Goal: Task Accomplishment & Management: Complete application form

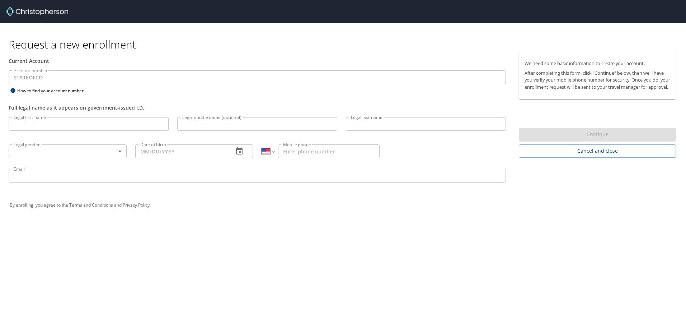
select select "US"
click at [76, 120] on input "Legal first name" at bounding box center [89, 124] width 160 height 14
type input "Tia"
type input "Henry"
type input "1 (303) 803-5410"
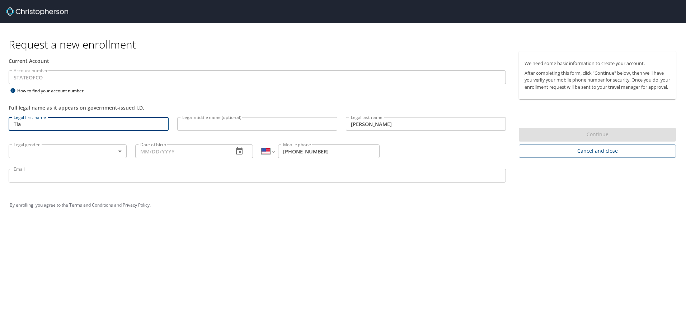
type input "tia.henry@dhha.org"
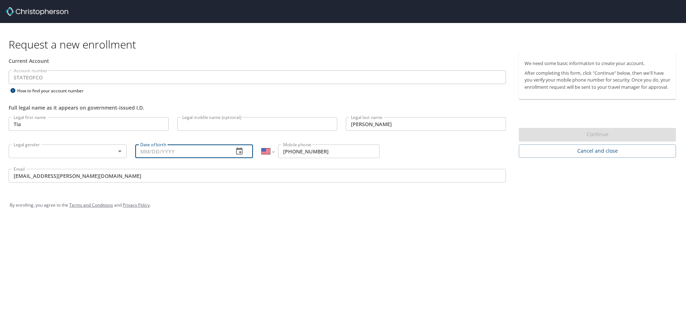
click at [169, 150] on input "Date of birth" at bounding box center [181, 151] width 93 height 14
type input "01/22/1979"
click at [497, 210] on div "By enrolling, you agree to the Terms and Conditions and Privacy Policy ." at bounding box center [343, 205] width 667 height 18
click at [120, 151] on body "Request a new enrollment Current Account Account number STATEOFCO Account numbe…" at bounding box center [343, 166] width 686 height 332
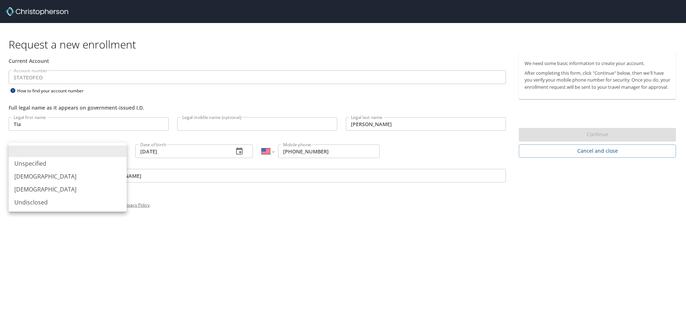
click at [46, 190] on li "Female" at bounding box center [68, 189] width 118 height 13
type input "Female"
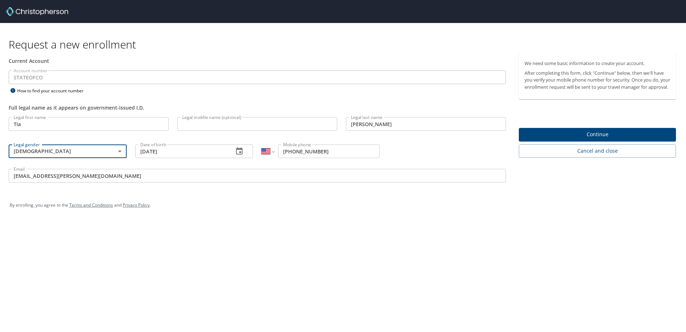
click at [534, 139] on span "Continue" at bounding box center [598, 134] width 146 height 9
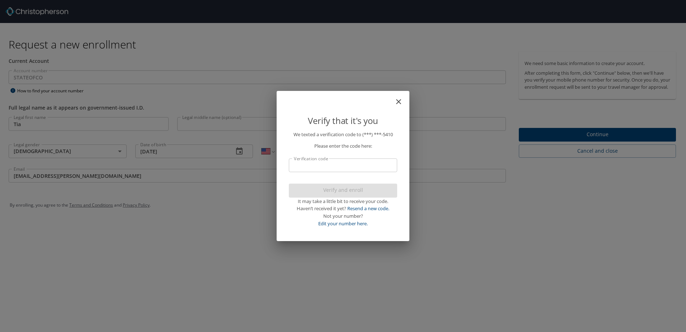
click at [343, 163] on input "Verification code" at bounding box center [343, 165] width 108 height 14
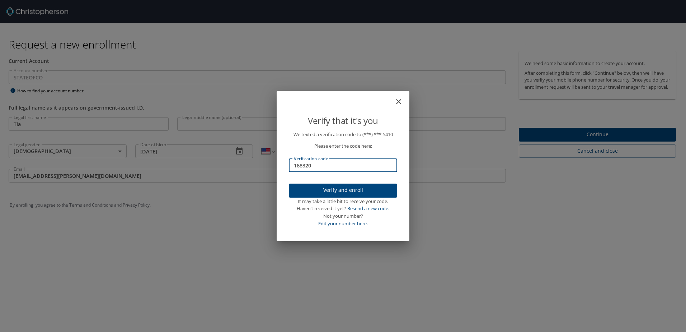
type input "168320"
click at [347, 188] on span "Verify and enroll" at bounding box center [343, 190] width 97 height 9
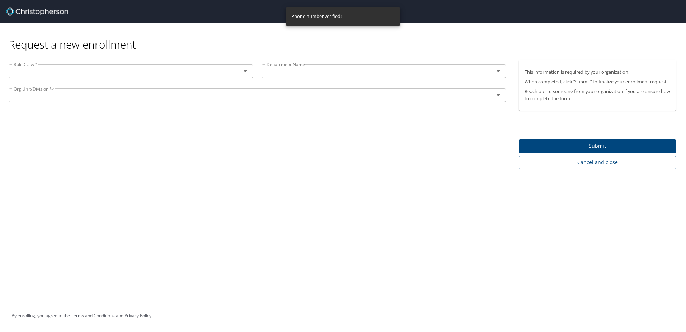
click at [247, 69] on icon "Open" at bounding box center [245, 71] width 9 height 9
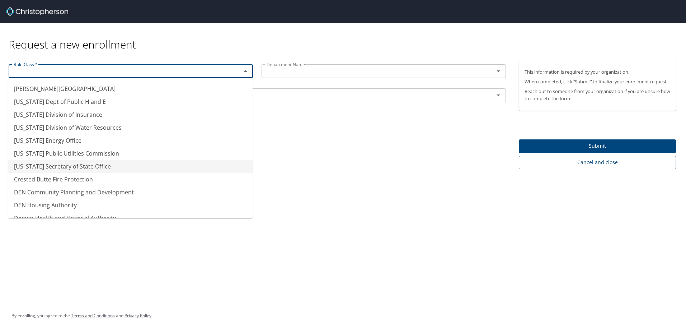
scroll to position [35, 0]
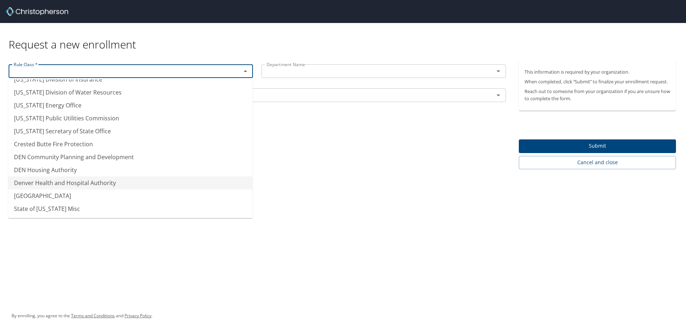
click at [73, 184] on li "Denver Health and Hospital Authority" at bounding box center [130, 182] width 244 height 13
type input "Denver Health and Hospital Authority"
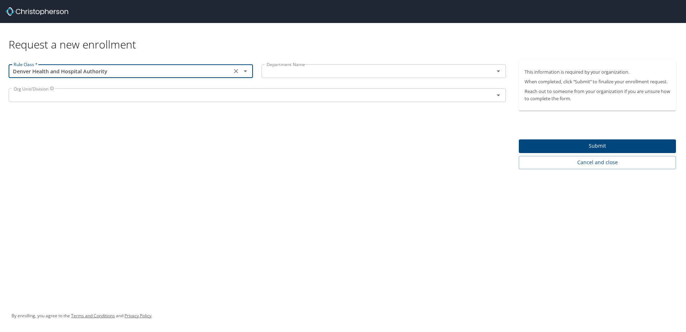
click at [500, 71] on icon "Open" at bounding box center [498, 71] width 9 height 9
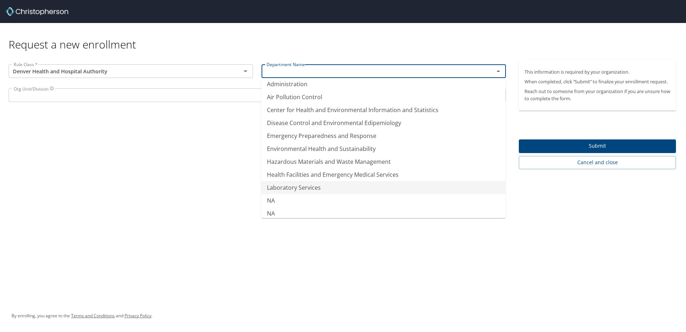
scroll to position [0, 0]
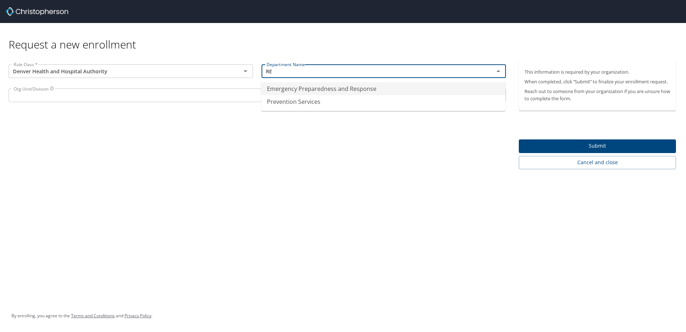
type input "R"
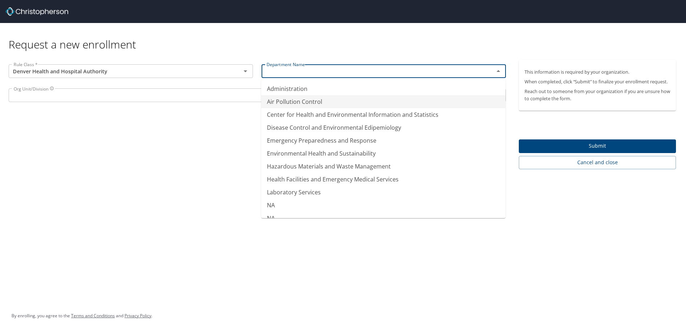
type input "Air Pollution Control"
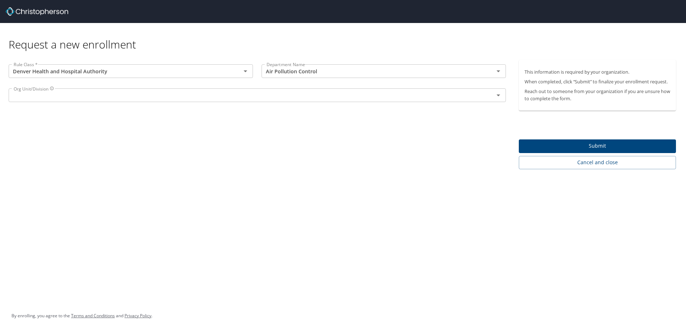
click at [173, 132] on div "Rule Class * Denver Health and Hospital Authority Rule Class * Department Name …" at bounding box center [257, 114] width 515 height 109
click at [499, 97] on icon "Open" at bounding box center [498, 95] width 9 height 9
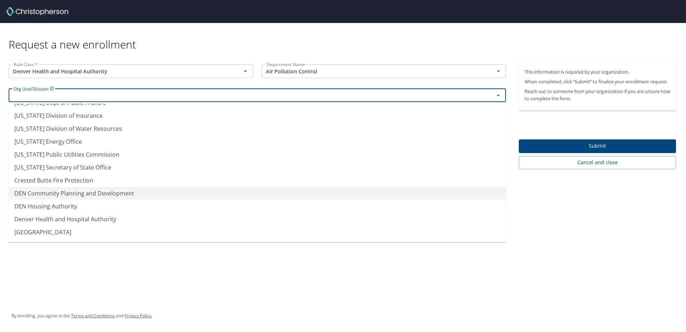
scroll to position [35, 0]
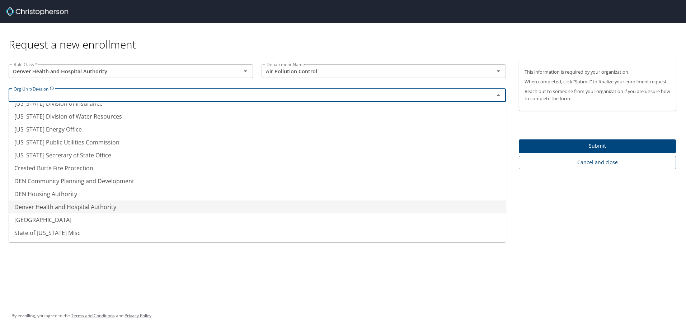
click at [86, 207] on li "Denver Health and Hospital Authority" at bounding box center [257, 206] width 497 height 13
type input "Denver Health and Hospital Authority"
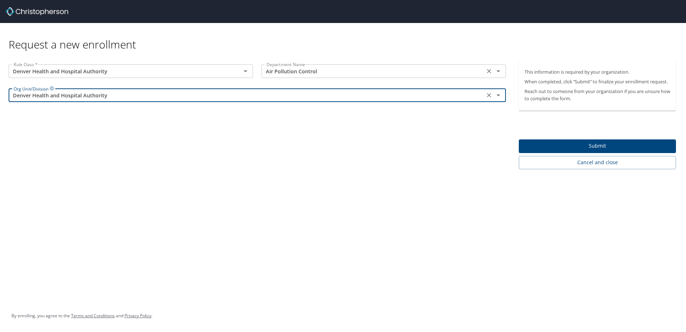
click at [498, 72] on icon "Open" at bounding box center [498, 71] width 9 height 9
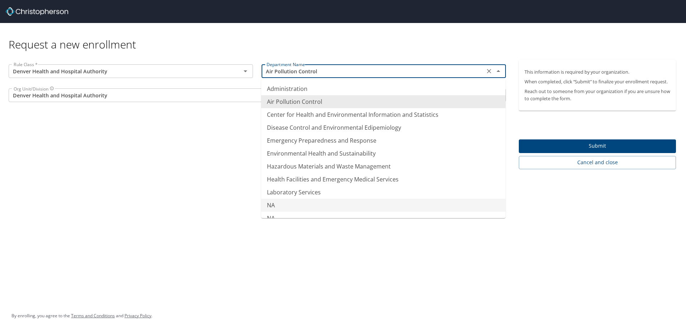
click at [288, 204] on li "NA" at bounding box center [383, 204] width 244 height 13
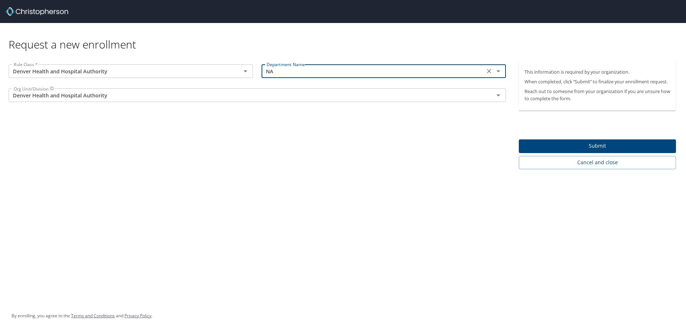
click at [499, 70] on icon "Open" at bounding box center [498, 71] width 9 height 9
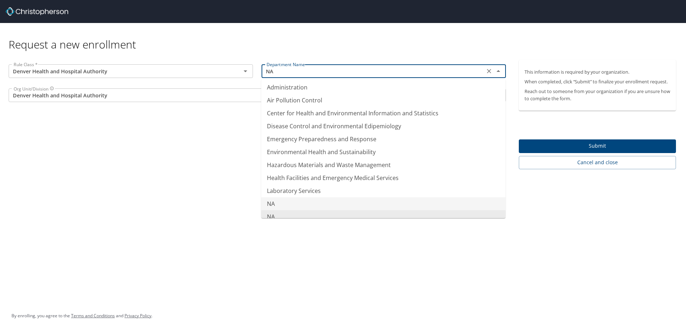
scroll to position [0, 0]
type input "N"
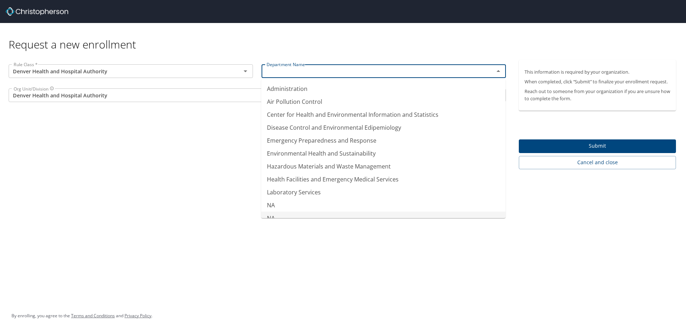
type input "NA"
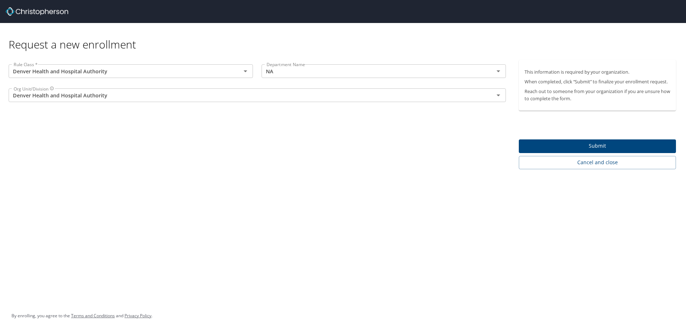
click at [313, 271] on div "Request a new enrollment Rule Class * Denver Health and Hospital Authority Rule…" at bounding box center [343, 166] width 686 height 332
click at [534, 147] on span "Submit" at bounding box center [598, 145] width 146 height 9
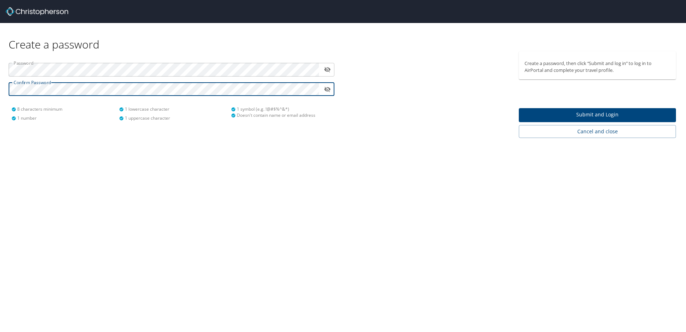
click at [588, 118] on span "Submit and Login" at bounding box center [598, 114] width 146 height 9
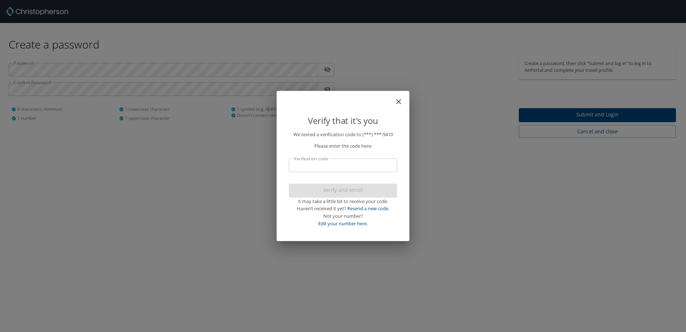
click at [342, 167] on input "Verification code" at bounding box center [343, 165] width 108 height 14
type input "1"
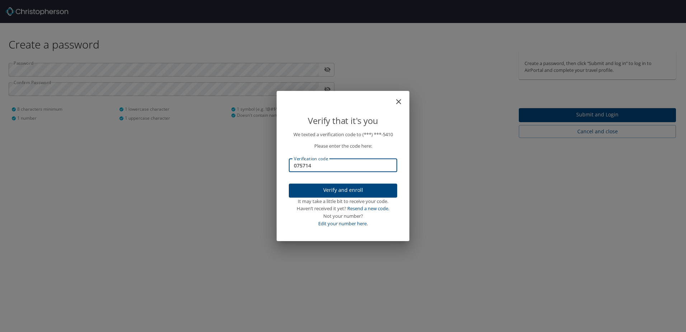
type input "075714"
click at [342, 193] on span "Verify and enroll" at bounding box center [343, 190] width 97 height 9
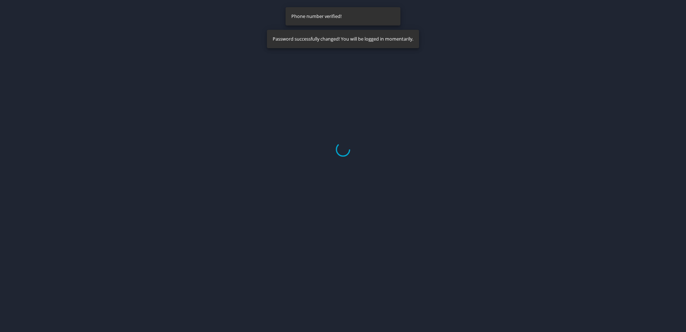
select select "US"
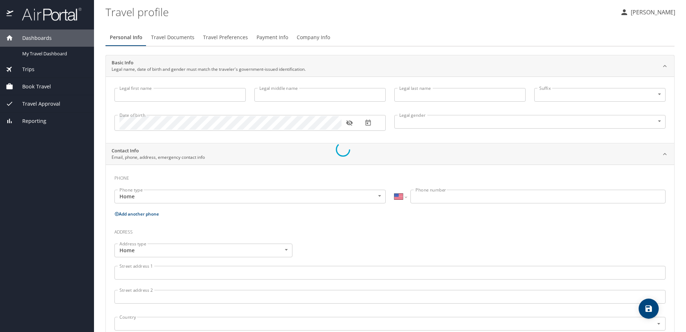
type input "Tia"
type input "Henry"
type input "Female"
select select "US"
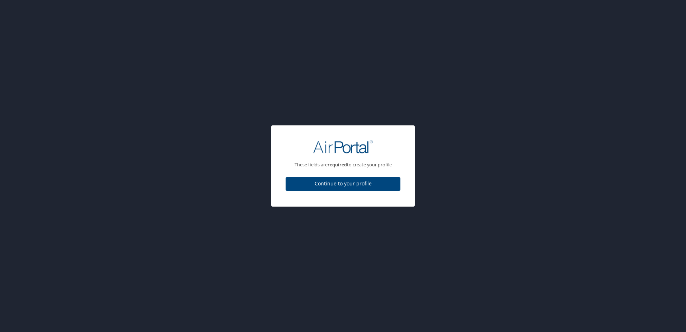
click at [359, 183] on span "Continue to your profile" at bounding box center [342, 183] width 103 height 9
select select "US"
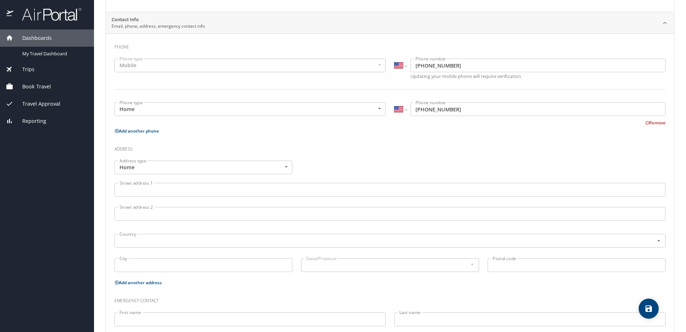
scroll to position [144, 0]
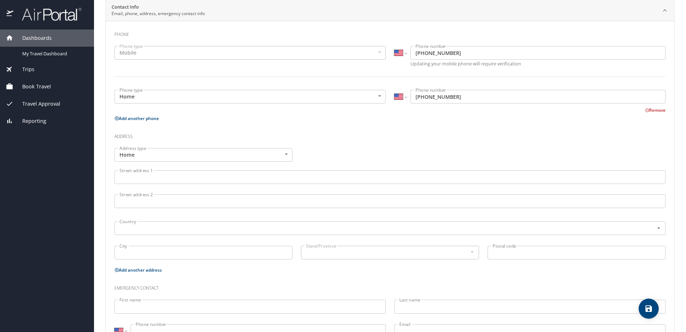
click at [222, 182] on input "Street address 1" at bounding box center [390, 177] width 551 height 14
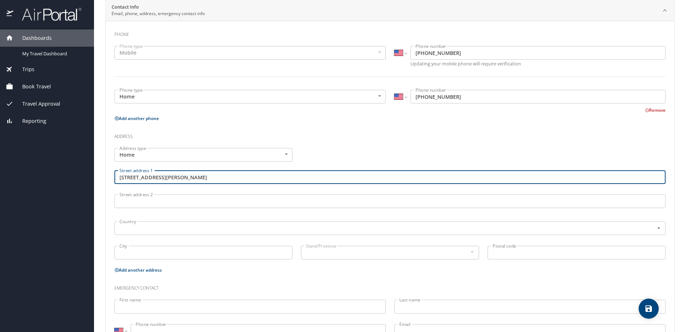
type input "305 S Holly Street"
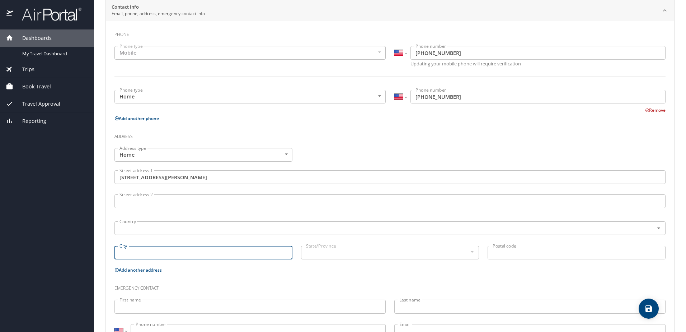
click at [141, 254] on input "City" at bounding box center [204, 253] width 178 height 14
type input "Denver"
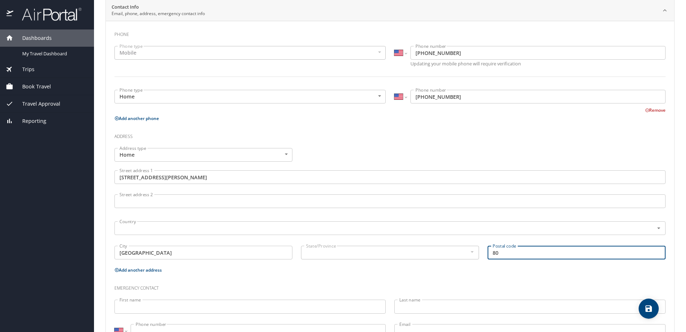
type input "8"
click at [468, 252] on div at bounding box center [472, 251] width 8 height 9
click at [469, 251] on div at bounding box center [472, 251] width 8 height 9
type input "80246"
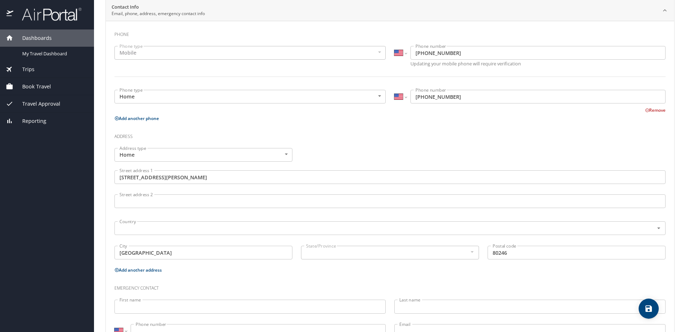
click at [327, 257] on div "State/Province" at bounding box center [390, 253] width 178 height 14
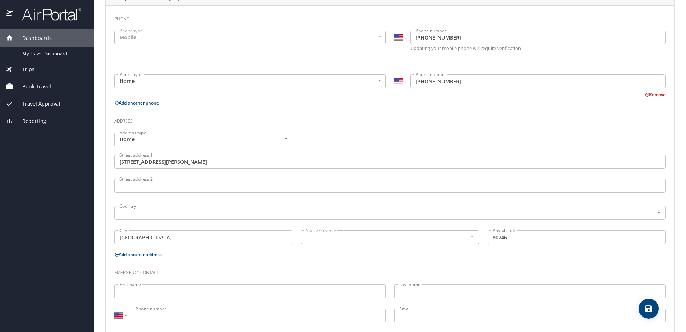
scroll to position [173, 0]
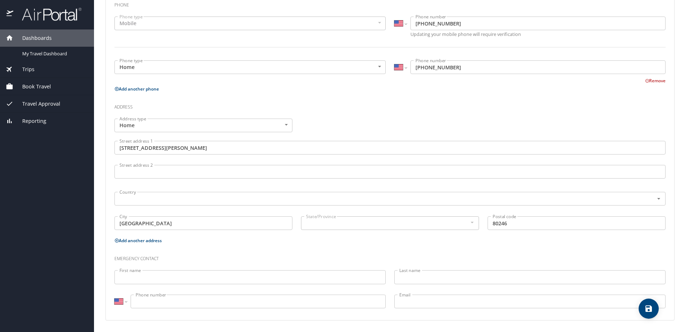
click at [189, 274] on input "First name" at bounding box center [250, 277] width 271 height 14
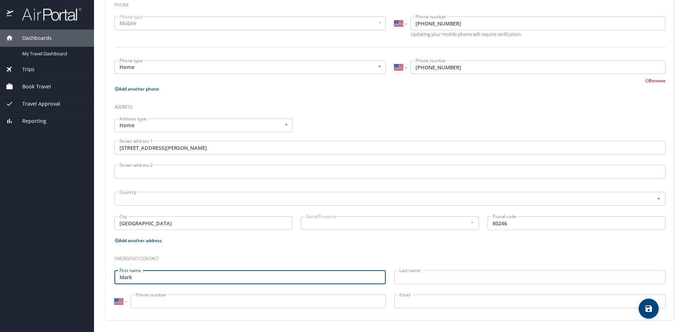
type input "Mark"
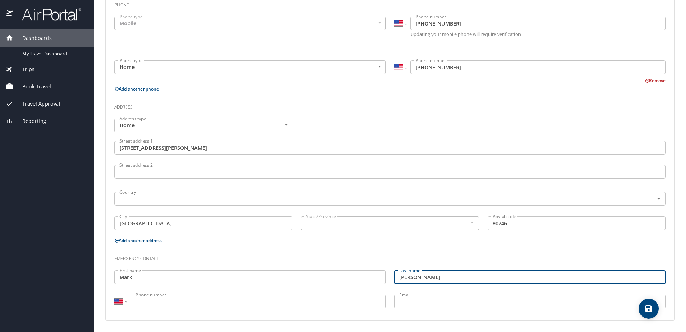
click at [399, 277] on input "henry" at bounding box center [529, 277] width 271 height 14
type input "Henry"
click at [351, 300] on input "Phone number" at bounding box center [258, 301] width 255 height 14
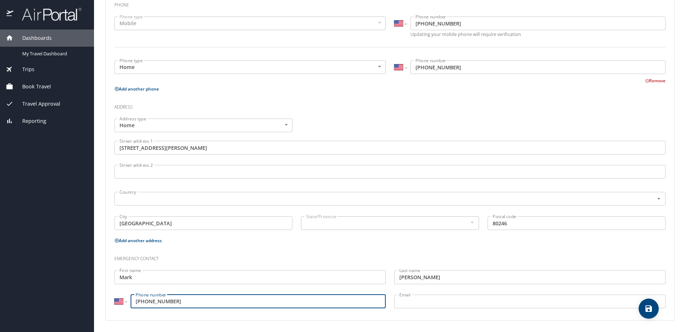
type input "(303) 803-5411"
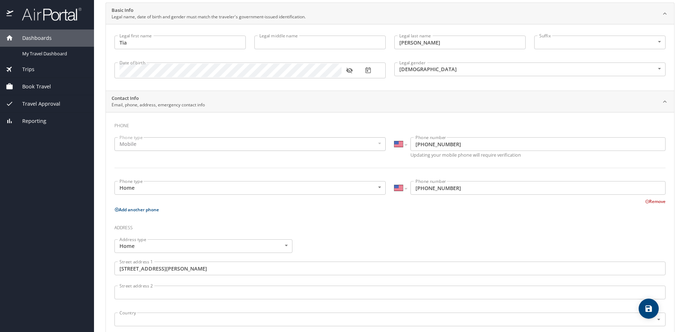
scroll to position [51, 0]
type input "mrvershawnsr@yahoo.com"
click at [645, 203] on button "Remove" at bounding box center [655, 202] width 20 height 6
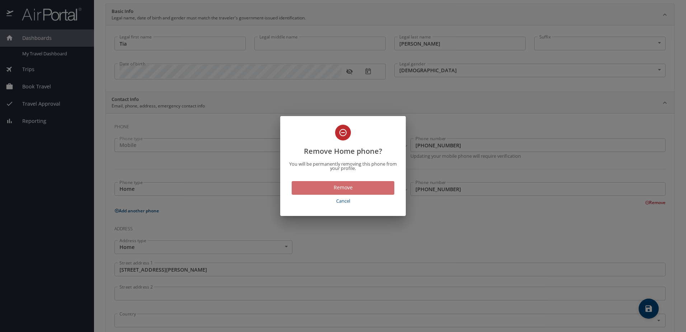
click at [354, 193] on button "Remove" at bounding box center [343, 188] width 103 height 14
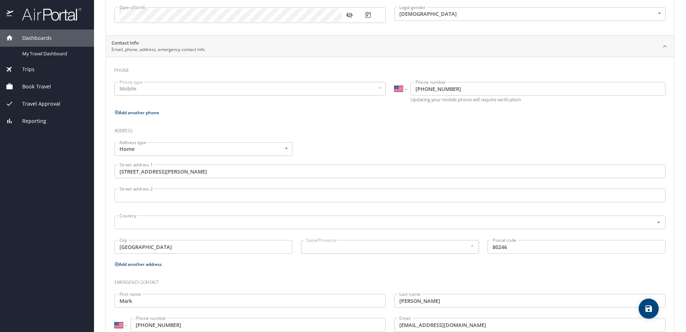
scroll to position [131, 0]
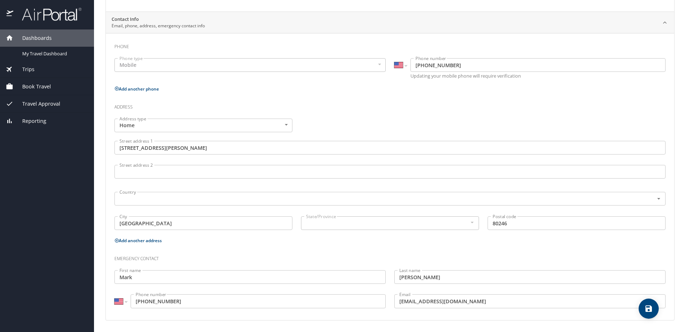
click at [648, 310] on icon "save" at bounding box center [649, 308] width 6 height 6
select select "US"
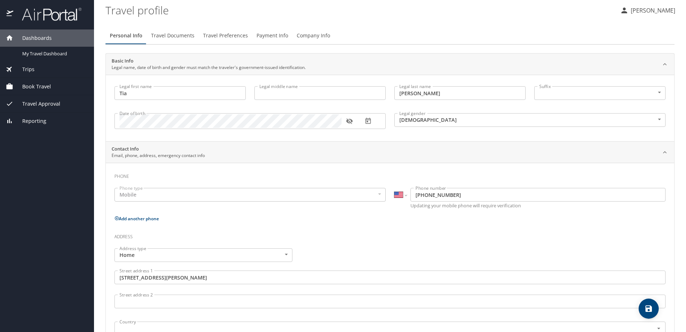
scroll to position [0, 0]
click at [161, 40] on span "Travel Documents" at bounding box center [172, 37] width 43 height 9
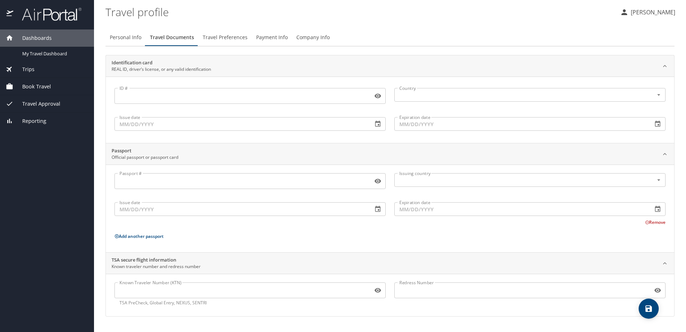
click at [164, 95] on input "ID #" at bounding box center [243, 96] width 256 height 14
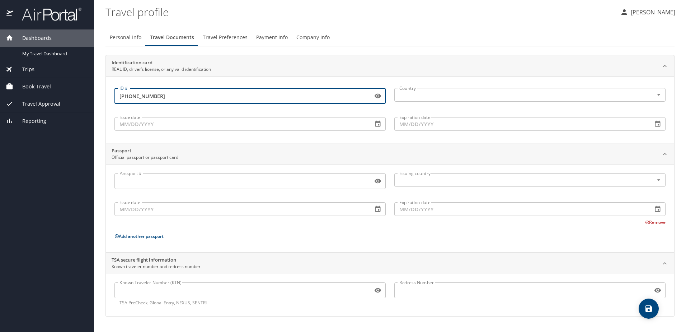
type input "95-168-0062"
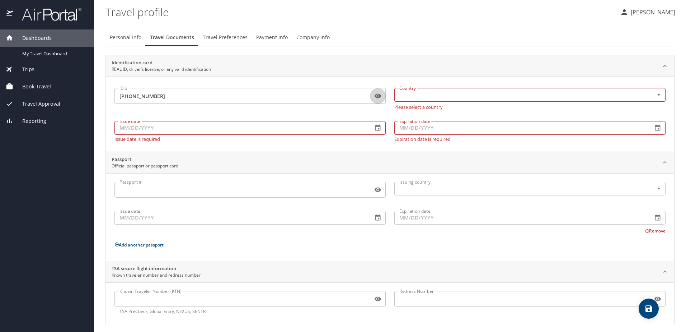
click at [197, 127] on input "Issue date" at bounding box center [241, 128] width 253 height 14
click at [655, 96] on icon "Open" at bounding box center [658, 94] width 7 height 7
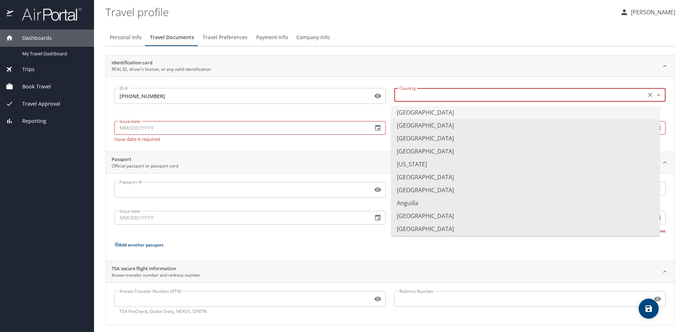
click at [458, 116] on li "United States of America" at bounding box center [525, 112] width 269 height 13
type input "United States of America"
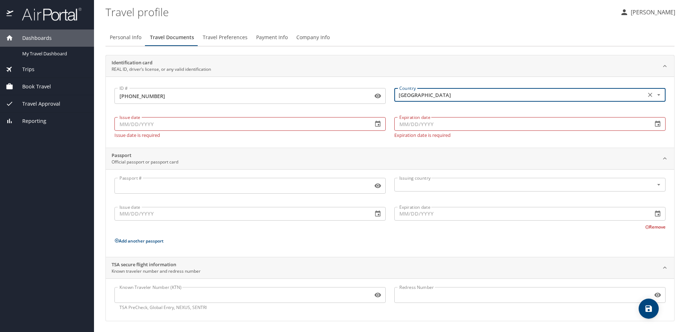
scroll to position [1, 0]
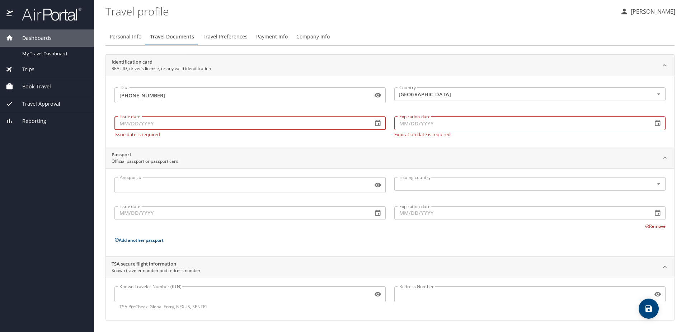
click at [169, 127] on input "Issue date" at bounding box center [241, 123] width 253 height 14
type input "01/07/2022"
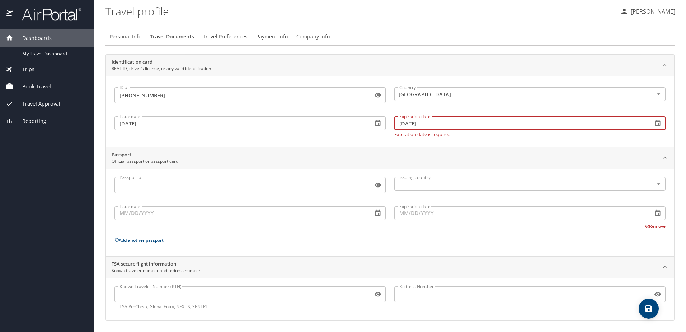
type input "01/22/2027"
click at [181, 211] on input "Issue date" at bounding box center [241, 214] width 253 height 14
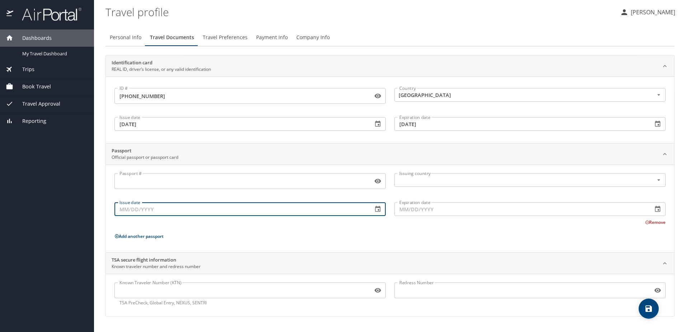
click at [211, 287] on input "Known Traveler Number (KTN)" at bounding box center [243, 290] width 256 height 14
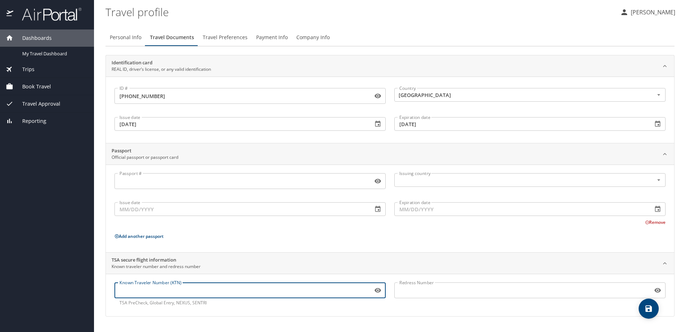
click at [224, 40] on span "Travel Preferences" at bounding box center [225, 37] width 45 height 9
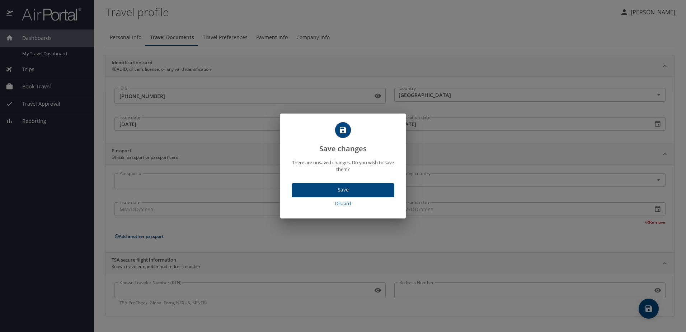
click at [346, 192] on span "Save" at bounding box center [343, 189] width 91 height 9
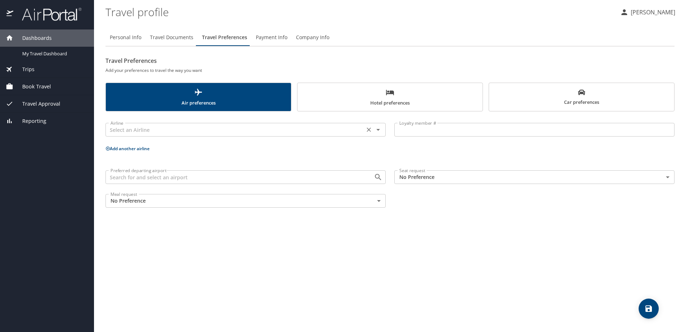
click at [377, 130] on icon "Open" at bounding box center [378, 129] width 9 height 9
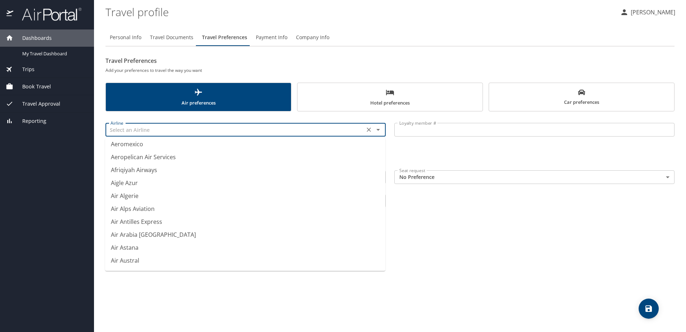
scroll to position [179, 0]
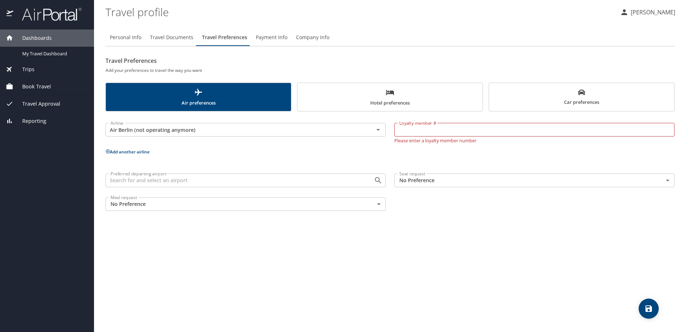
click at [460, 237] on div "Personal Info Travel Documents Travel Preferences Payment Info Company Info Tra…" at bounding box center [390, 177] width 569 height 309
click at [379, 128] on icon "Open" at bounding box center [378, 129] width 9 height 9
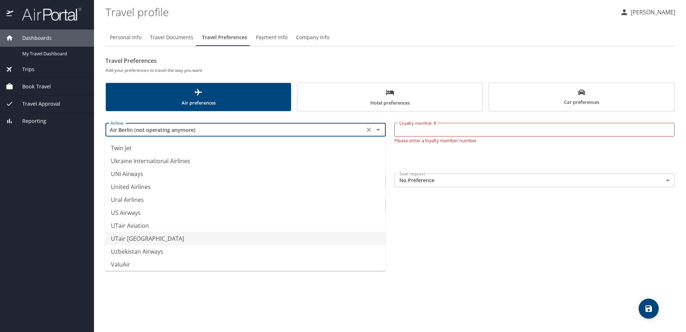
scroll to position [5378, 0]
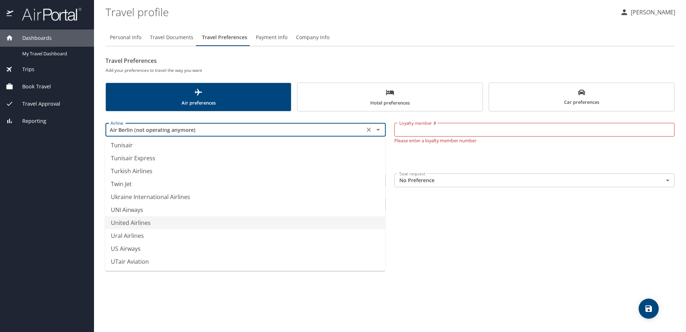
click at [141, 224] on li "United Airlines" at bounding box center [245, 222] width 280 height 13
type input "United Airlines"
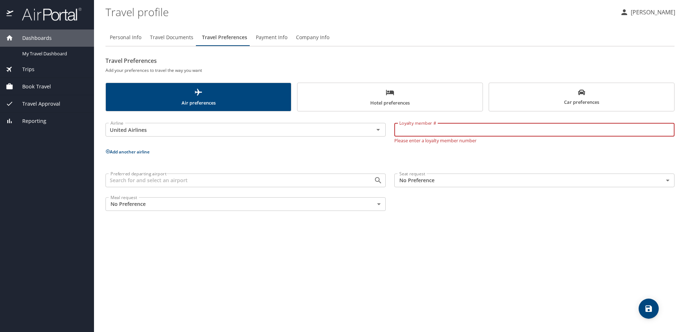
click at [407, 130] on input "Loyalty member #" at bounding box center [534, 130] width 280 height 14
click at [370, 132] on icon "Clear" at bounding box center [368, 129] width 7 height 7
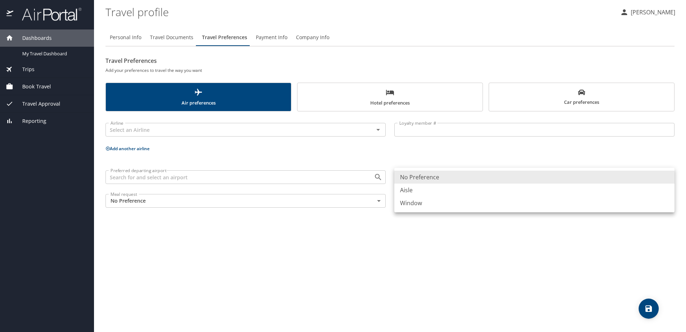
click at [668, 178] on body "Dashboards My Travel Dashboard Trips Current / Future Trips Past Trips Trips Mi…" at bounding box center [343, 166] width 686 height 332
click at [389, 234] on div at bounding box center [343, 166] width 686 height 332
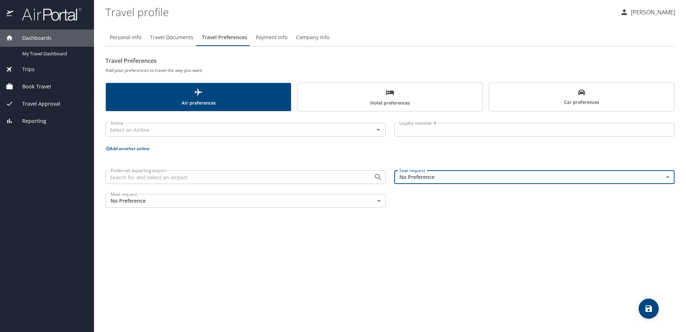
click at [274, 36] on span "Payment Info" at bounding box center [272, 37] width 32 height 9
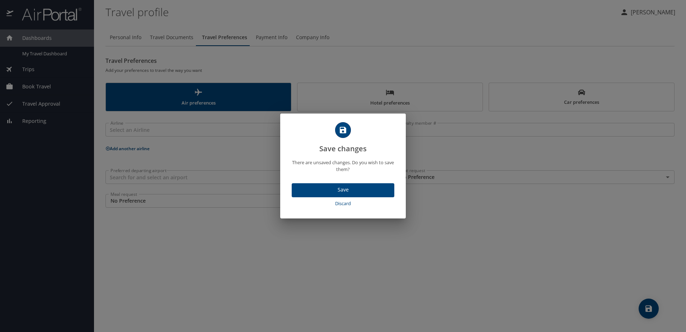
click at [350, 189] on span "Save" at bounding box center [343, 189] width 91 height 9
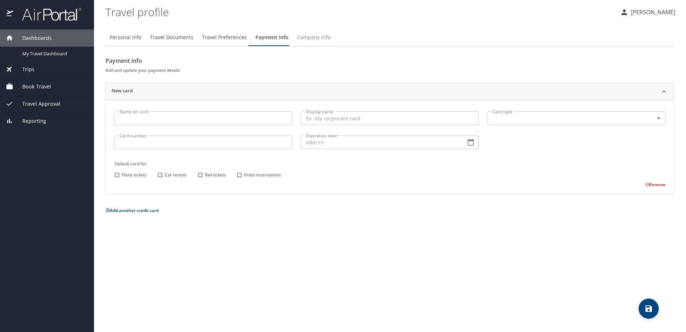
click at [313, 37] on span "Company Info" at bounding box center [313, 37] width 33 height 9
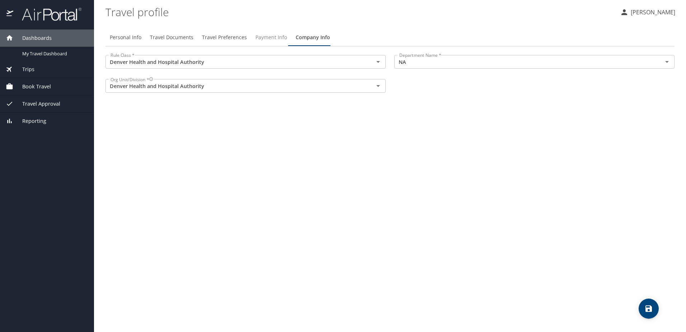
click at [278, 41] on span "Payment Info" at bounding box center [272, 37] width 32 height 9
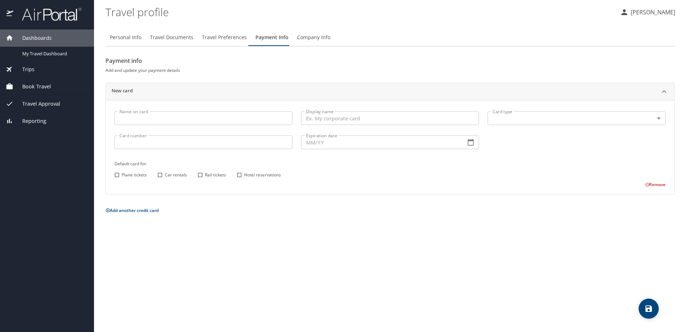
click at [221, 41] on span "Travel Preferences" at bounding box center [224, 37] width 45 height 9
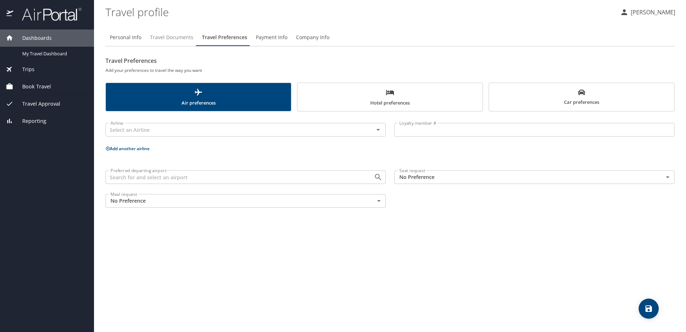
click at [161, 38] on span "Travel Documents" at bounding box center [171, 37] width 43 height 9
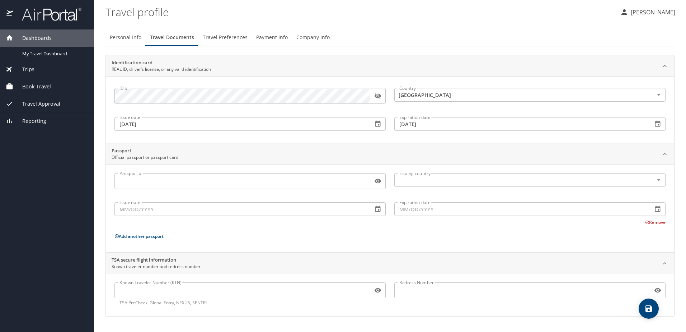
click at [139, 39] on span "Personal Info" at bounding box center [126, 37] width 32 height 9
select select "US"
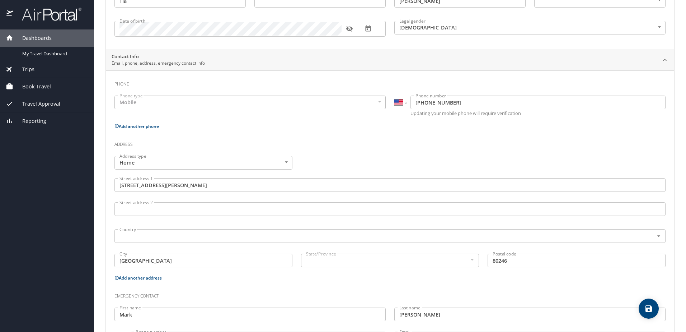
scroll to position [0, 0]
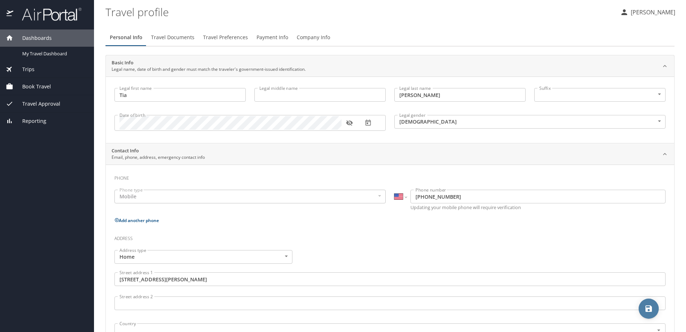
click at [649, 311] on icon "save" at bounding box center [649, 308] width 6 height 6
select select "US"
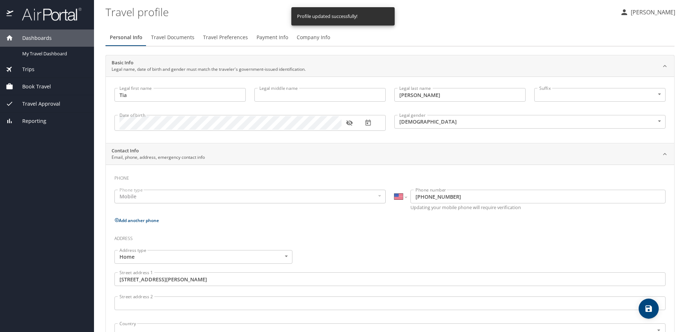
select select "US"
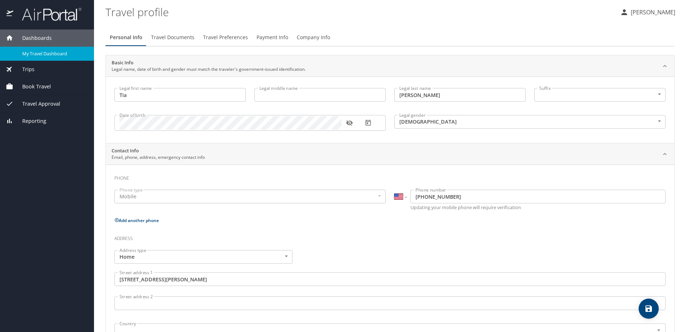
click at [42, 55] on span "My Travel Dashboard" at bounding box center [53, 53] width 63 height 7
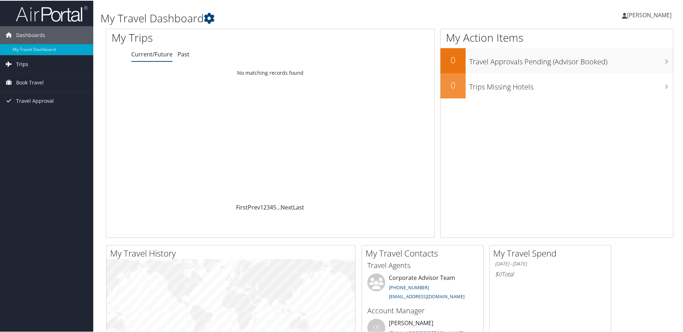
click at [26, 63] on span "Trips" at bounding box center [22, 64] width 12 height 18
click at [25, 64] on span "Trips" at bounding box center [22, 64] width 12 height 18
click at [37, 82] on span "Book Travel" at bounding box center [30, 82] width 28 height 18
click at [39, 118] on link "Book/Manage Online Trips" at bounding box center [46, 117] width 93 height 11
click at [24, 65] on span "Trips" at bounding box center [22, 64] width 12 height 18
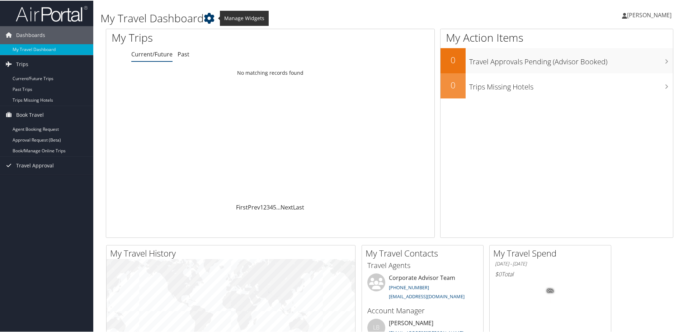
click at [212, 19] on icon at bounding box center [209, 17] width 11 height 11
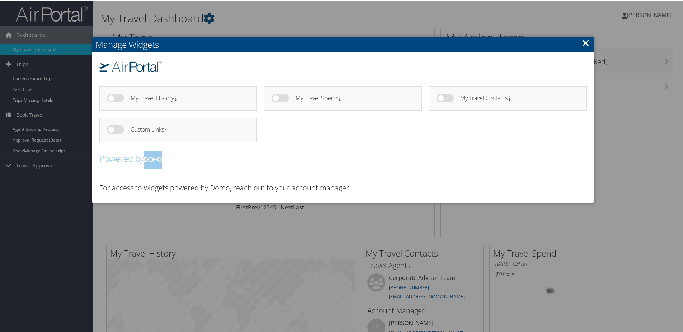
click at [586, 45] on link "×" at bounding box center [586, 42] width 8 height 14
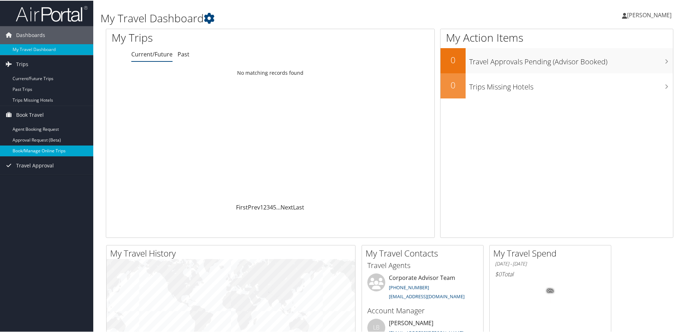
click at [35, 153] on link "Book/Manage Online Trips" at bounding box center [46, 150] width 93 height 11
